Goal: Navigation & Orientation: Find specific page/section

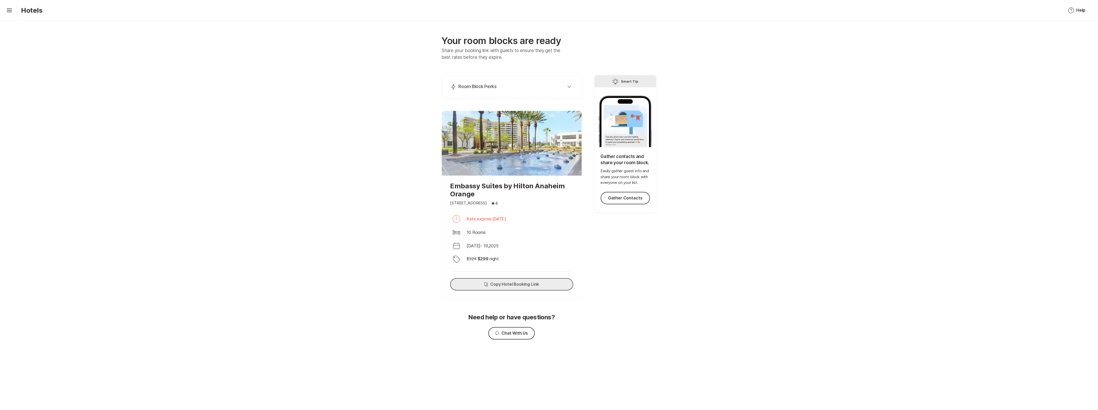
click at [502, 286] on button "Copy Copy Hotel Booking Link" at bounding box center [511, 284] width 123 height 12
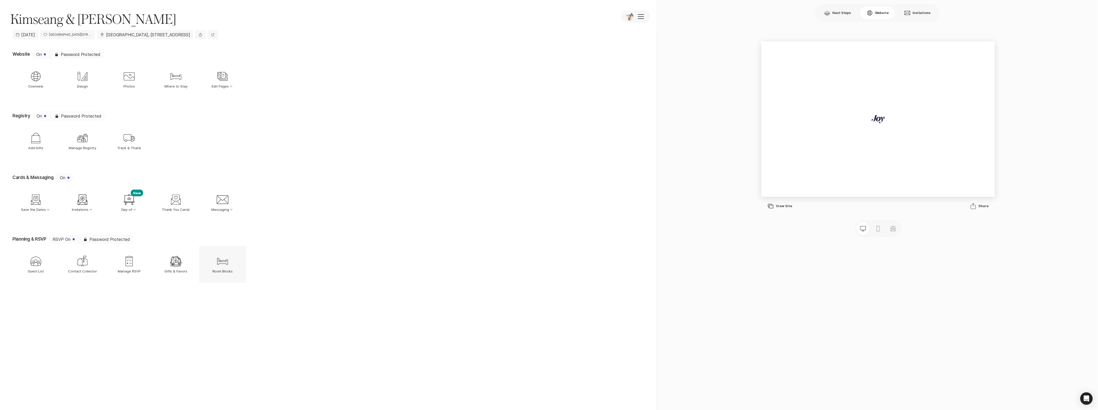
click at [227, 266] on icon "Bed" at bounding box center [222, 261] width 12 height 12
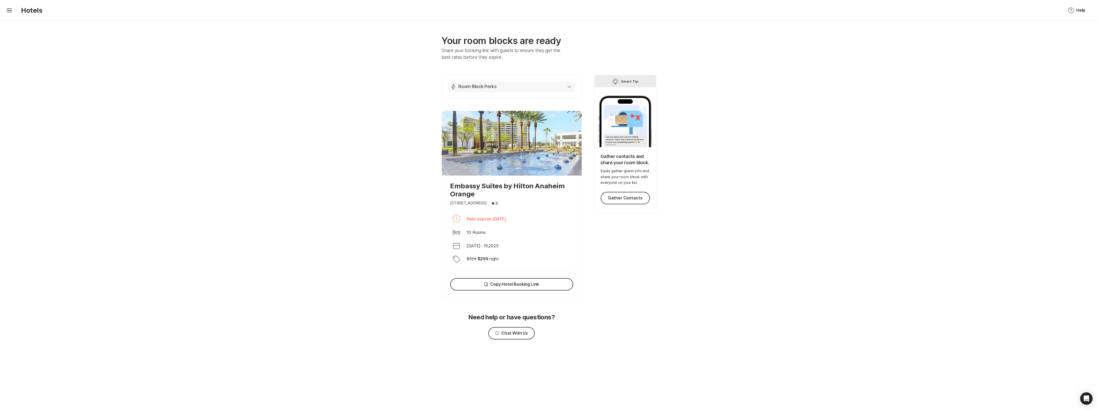
click at [567, 84] on div "Lightning Bolt Room Block Perks" at bounding box center [510, 87] width 121 height 6
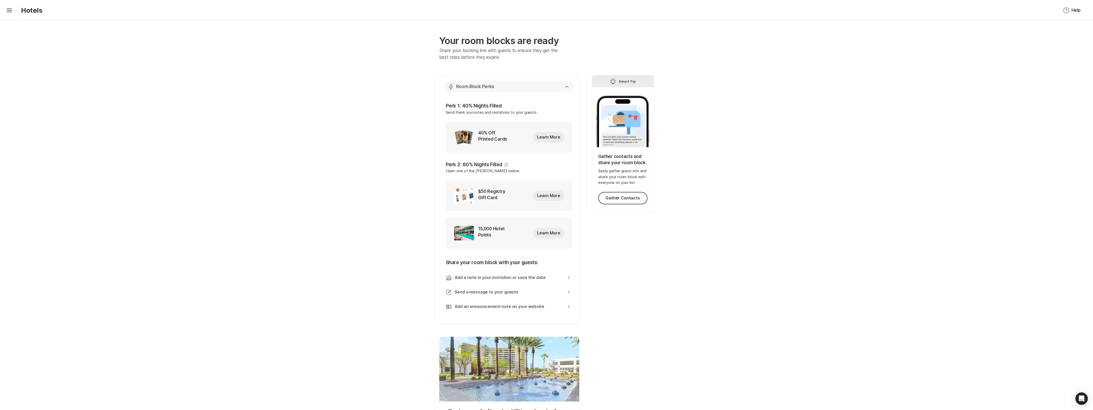
click at [567, 84] on div "Lightning Bolt Room Block Perks" at bounding box center [508, 87] width 121 height 6
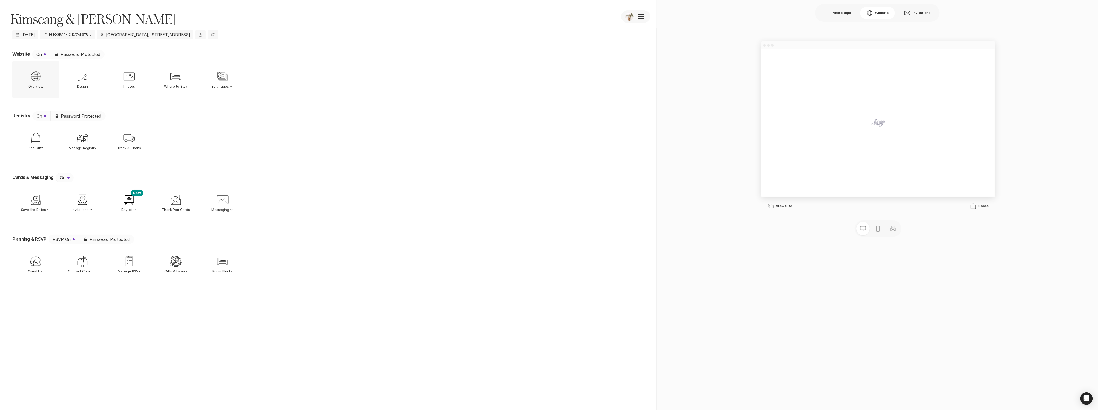
click at [29, 76] on div "Web Globe Overview" at bounding box center [35, 79] width 47 height 37
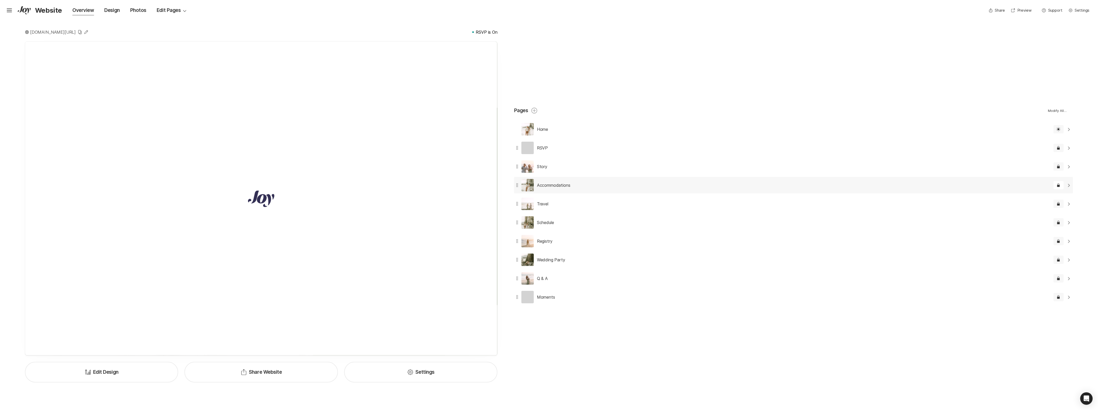
click at [588, 182] on div "Accommodations Edit" at bounding box center [782, 185] width 536 height 17
